Goal: Task Accomplishment & Management: Manage account settings

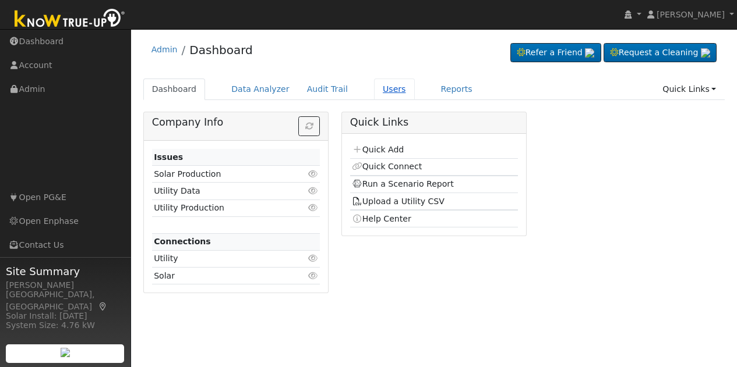
click at [375, 90] on link "Users" at bounding box center [394, 90] width 41 height 22
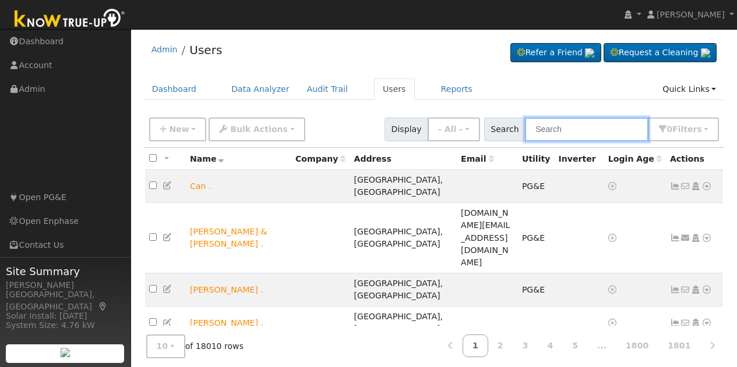
click at [603, 128] on input "text" at bounding box center [586, 130] width 123 height 24
paste input "Glenda Coburn"
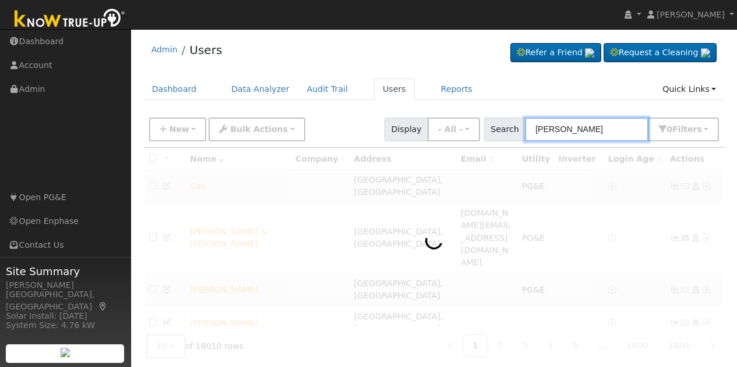
type input "Glenda Coburn"
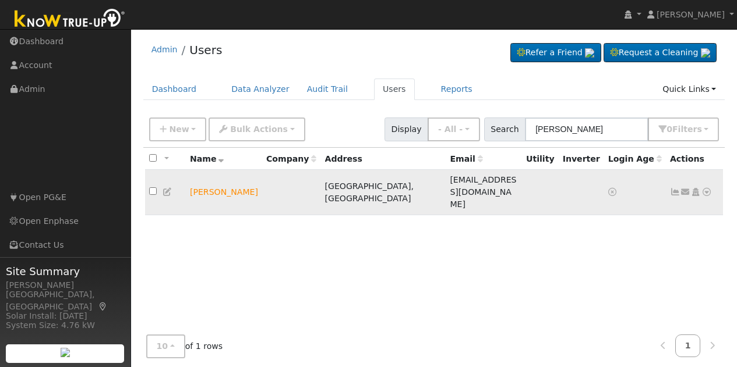
click at [699, 188] on icon at bounding box center [695, 192] width 10 height 8
